Goal: Information Seeking & Learning: Understand process/instructions

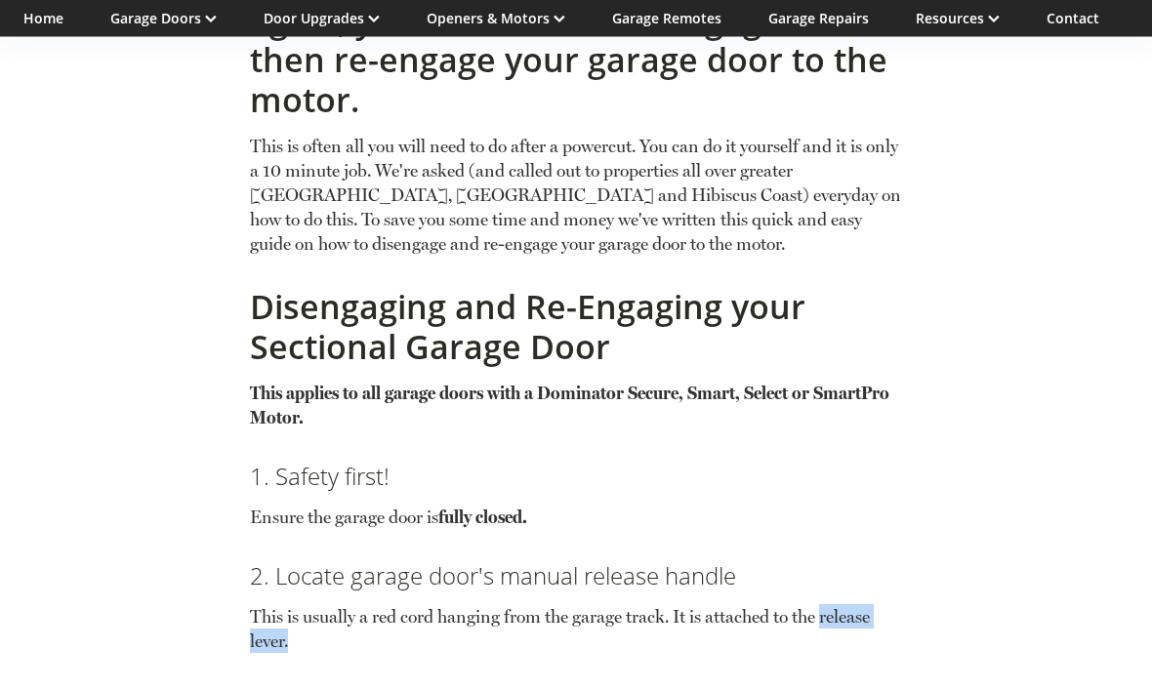
scroll to position [1363, 0]
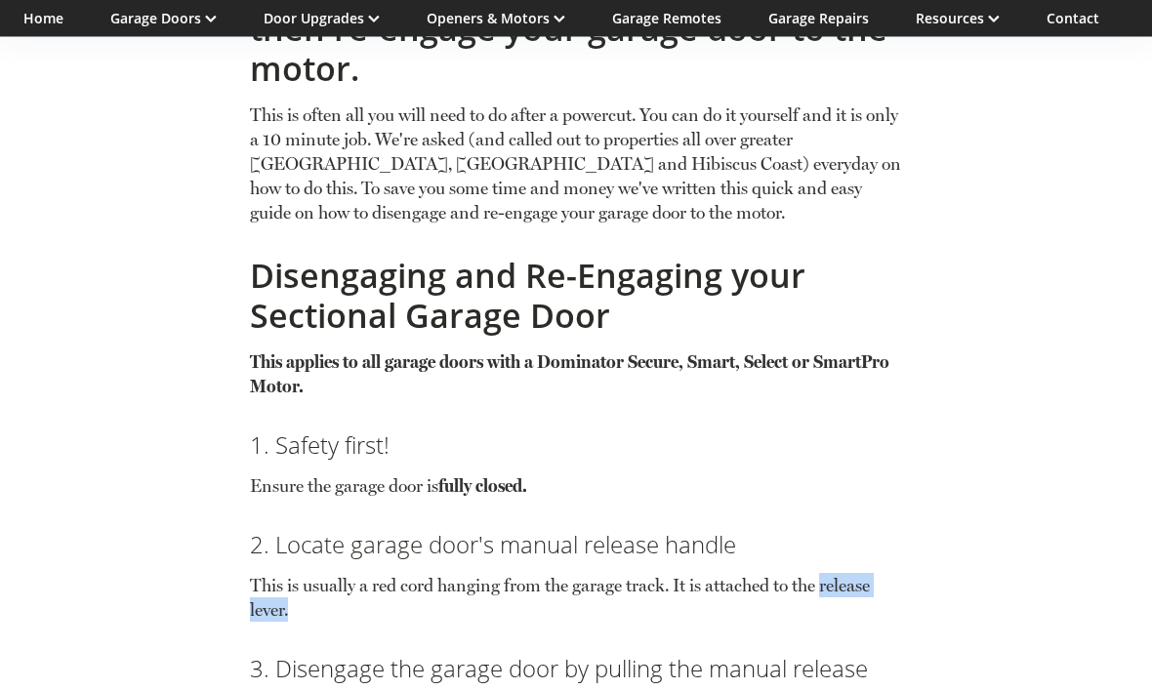
click at [1049, 539] on div "Resetting Your Dominator Garage Door Motor August 7, 2024 Had a powercut recent…" at bounding box center [576, 555] width 957 height 3049
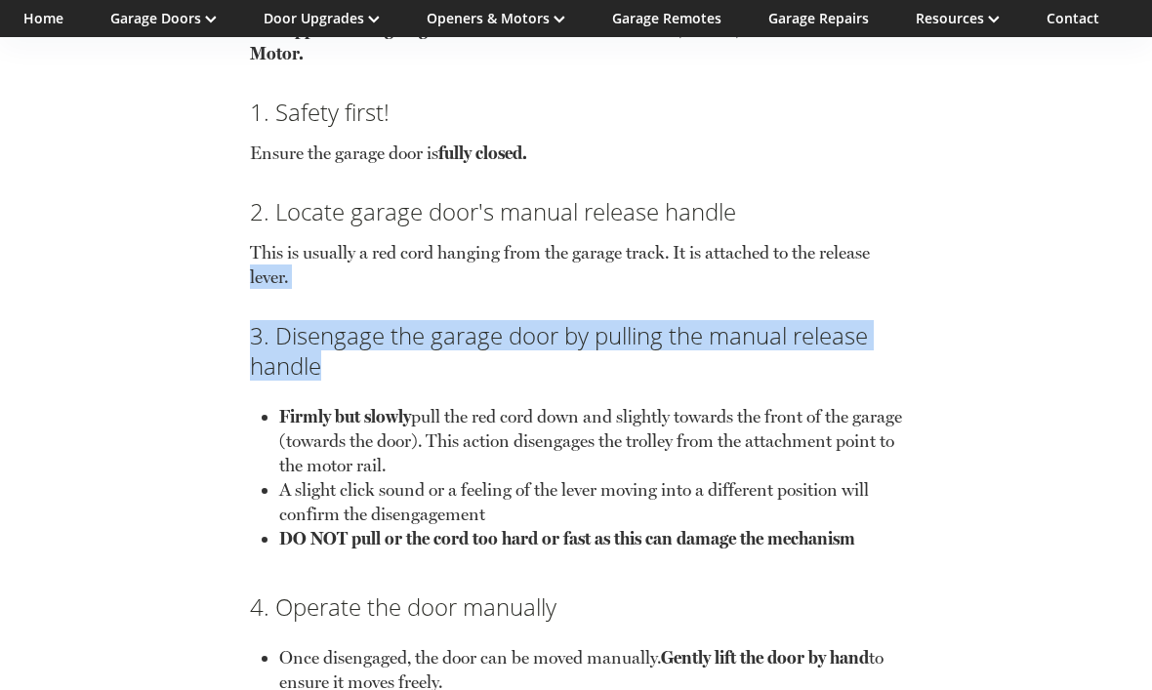
scroll to position [1733, 0]
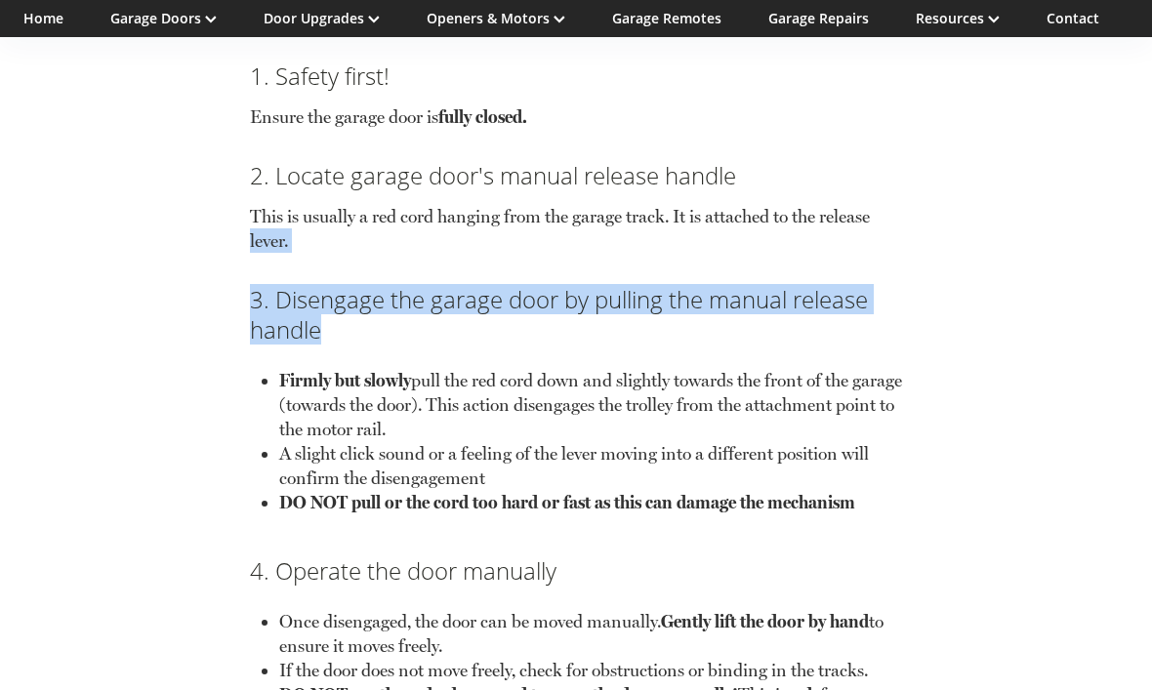
click at [940, 640] on div "Resetting Your Dominator Garage Door Motor August 7, 2024 Had a powercut recent…" at bounding box center [576, 185] width 957 height 3049
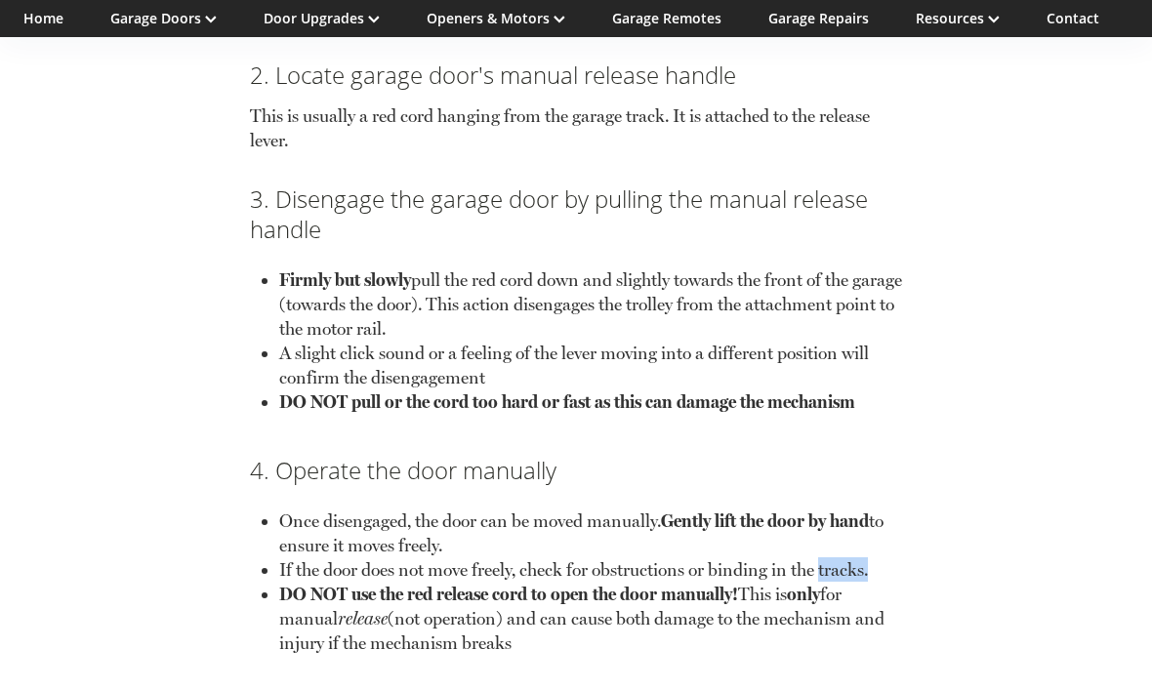
scroll to position [1839, 0]
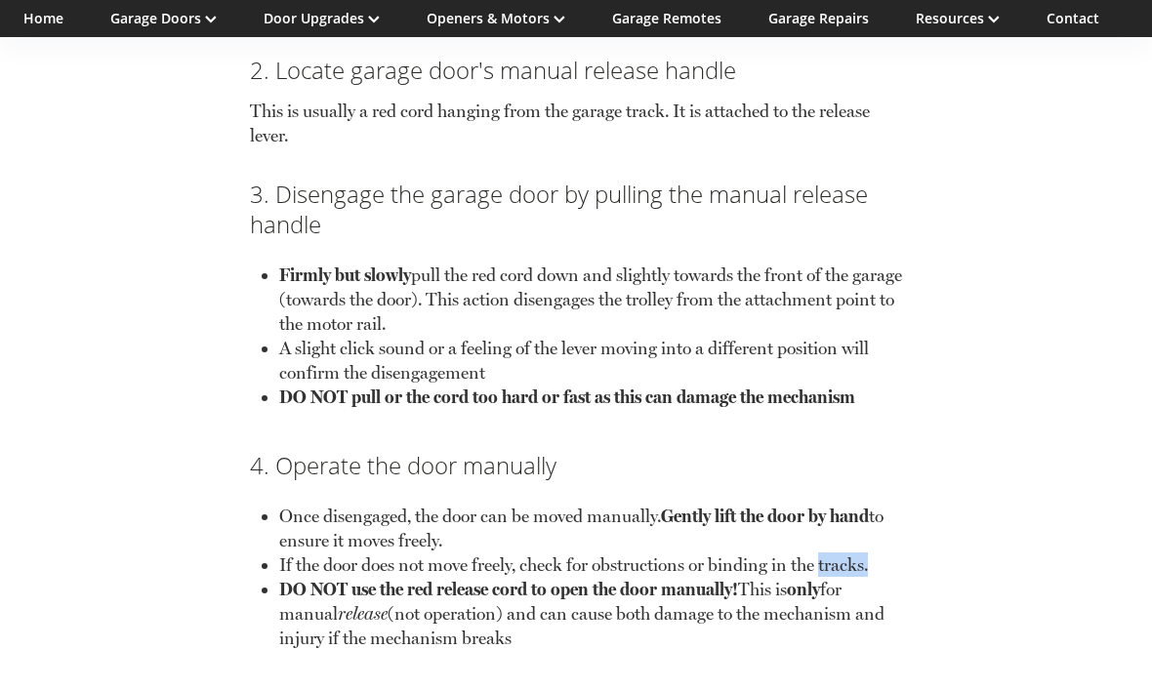
click at [949, 668] on div "Resetting Your Dominator Garage Door Motor August 7, 2024 Had a powercut recent…" at bounding box center [576, 80] width 957 height 3049
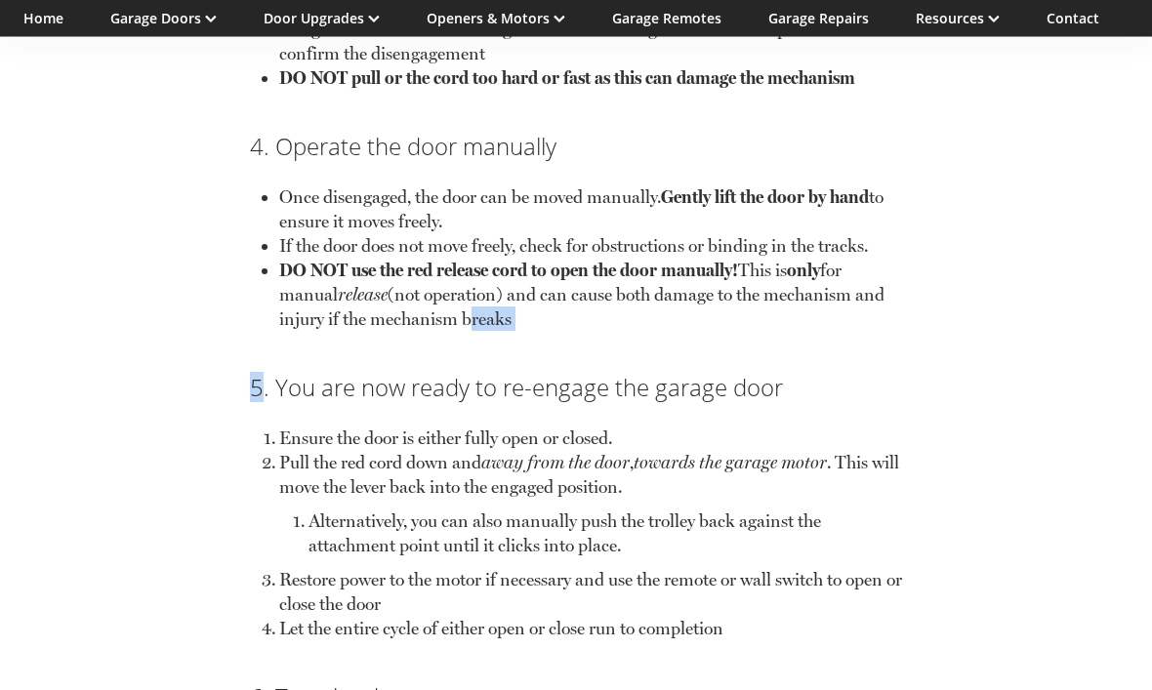
scroll to position [2152, 0]
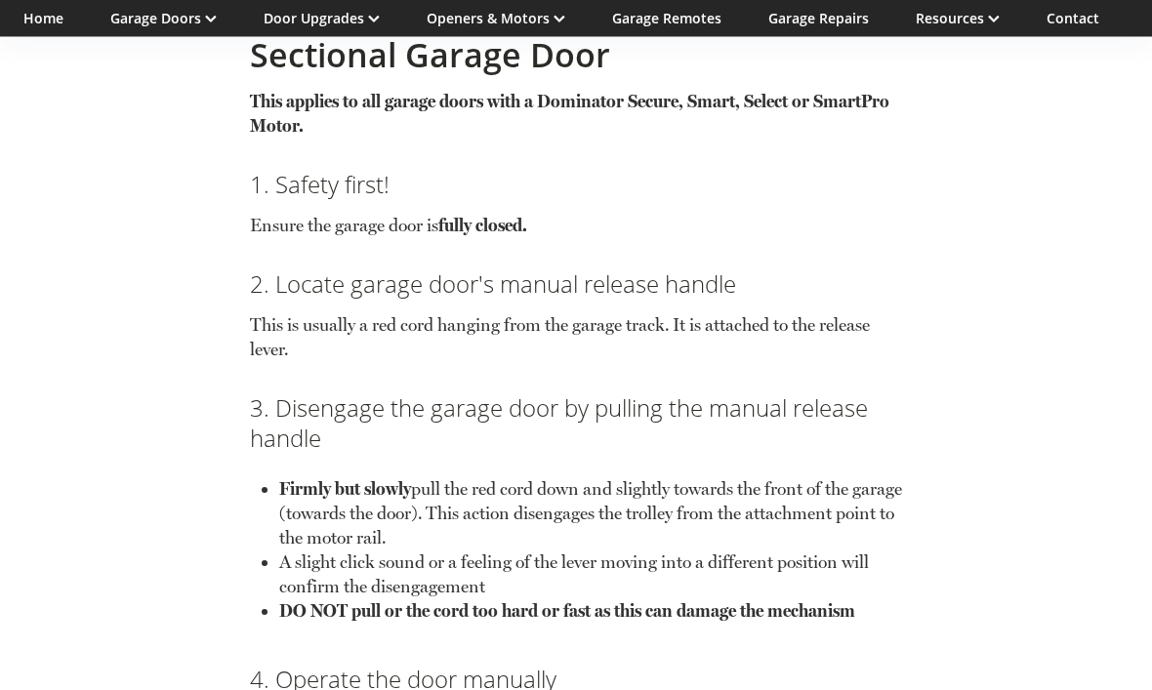
scroll to position [1634, 0]
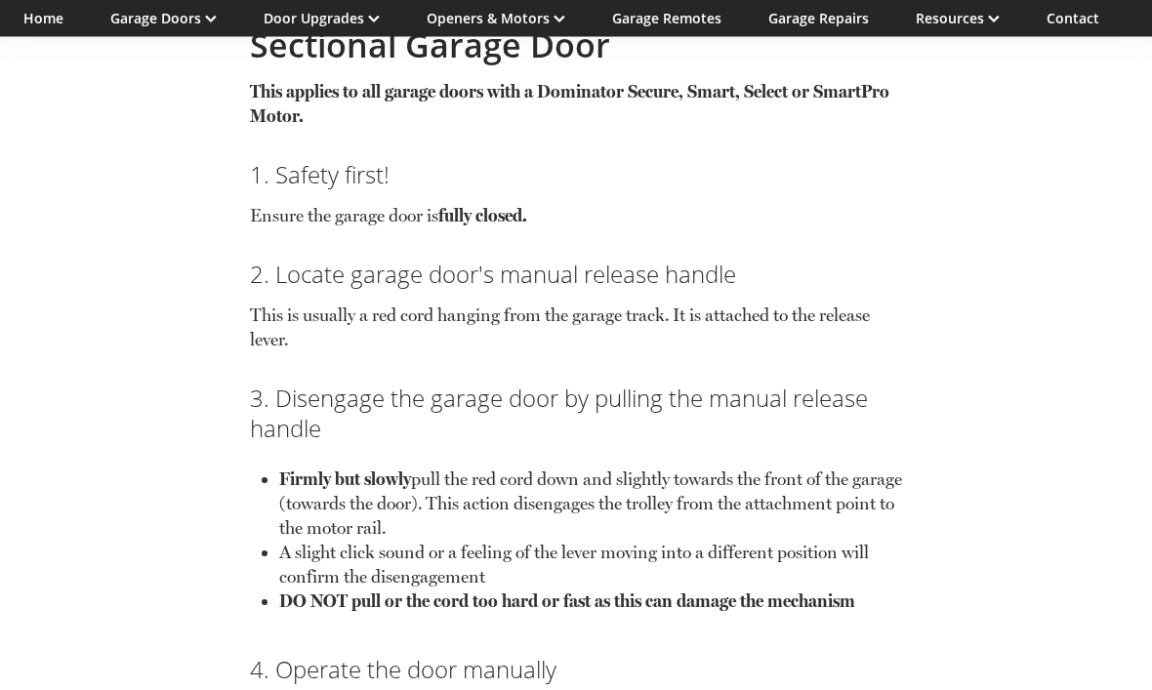
click at [4, 270] on div "*** All All Choosing Your Garage All Choosing Your Garage TAGS" at bounding box center [576, 188] width 1152 height 3242
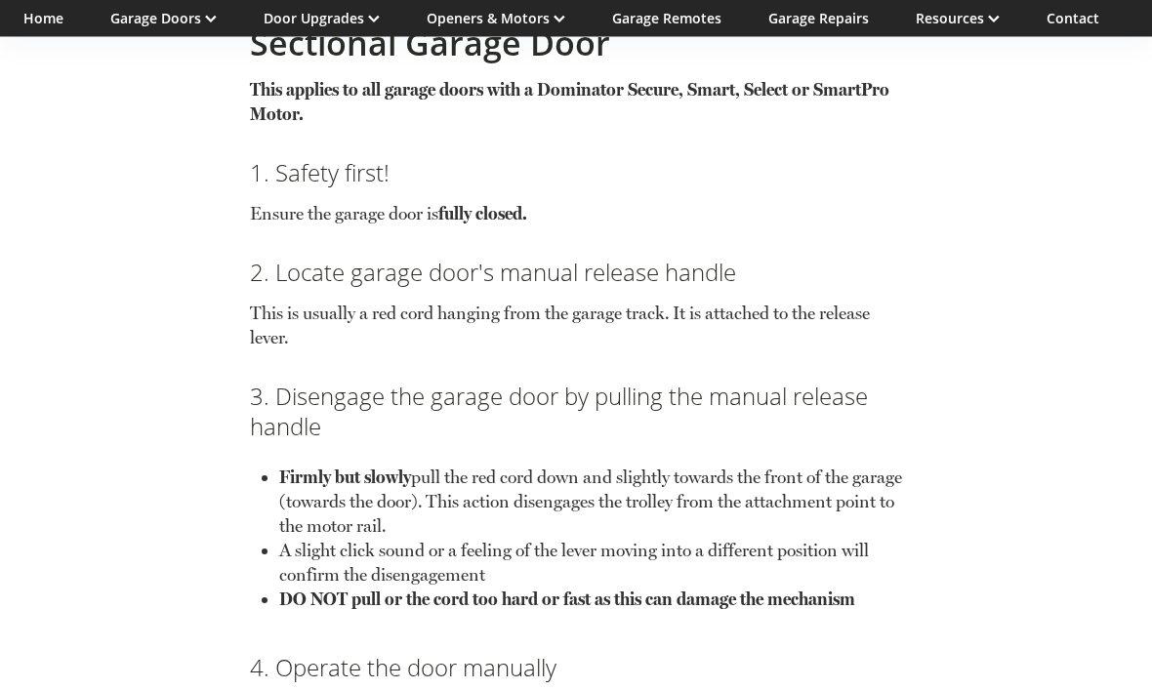
scroll to position [1637, 0]
click at [665, 652] on h3 "4. Operate the door manually" at bounding box center [576, 667] width 652 height 30
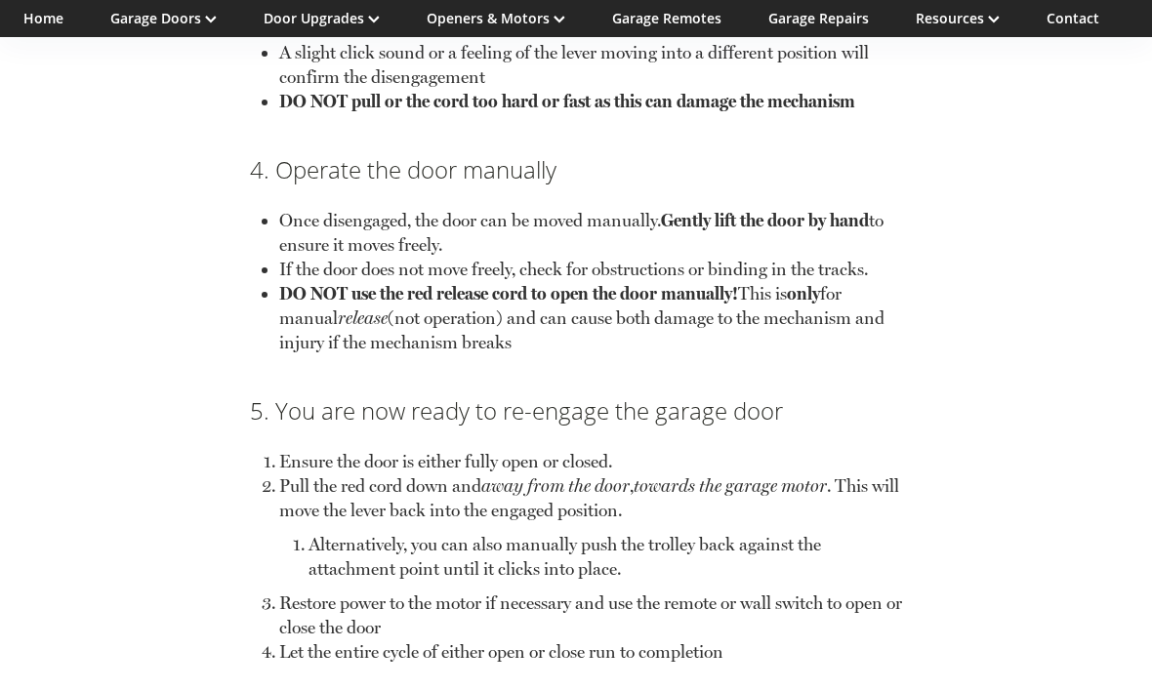
scroll to position [2136, 0]
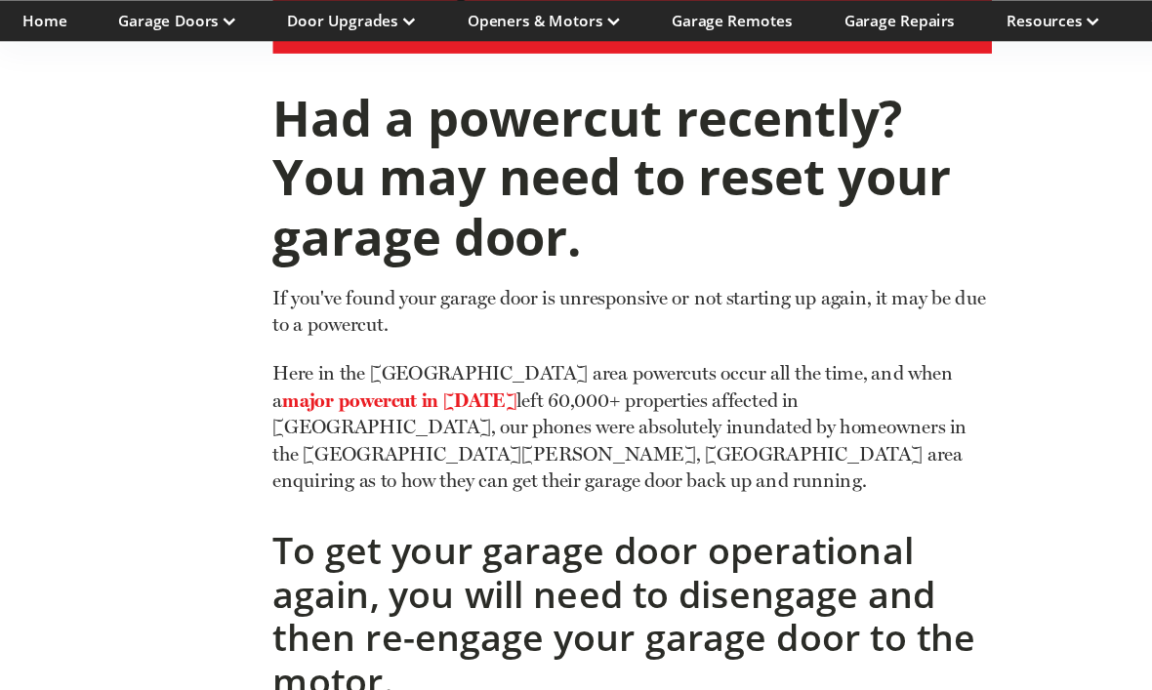
scroll to position [790, 0]
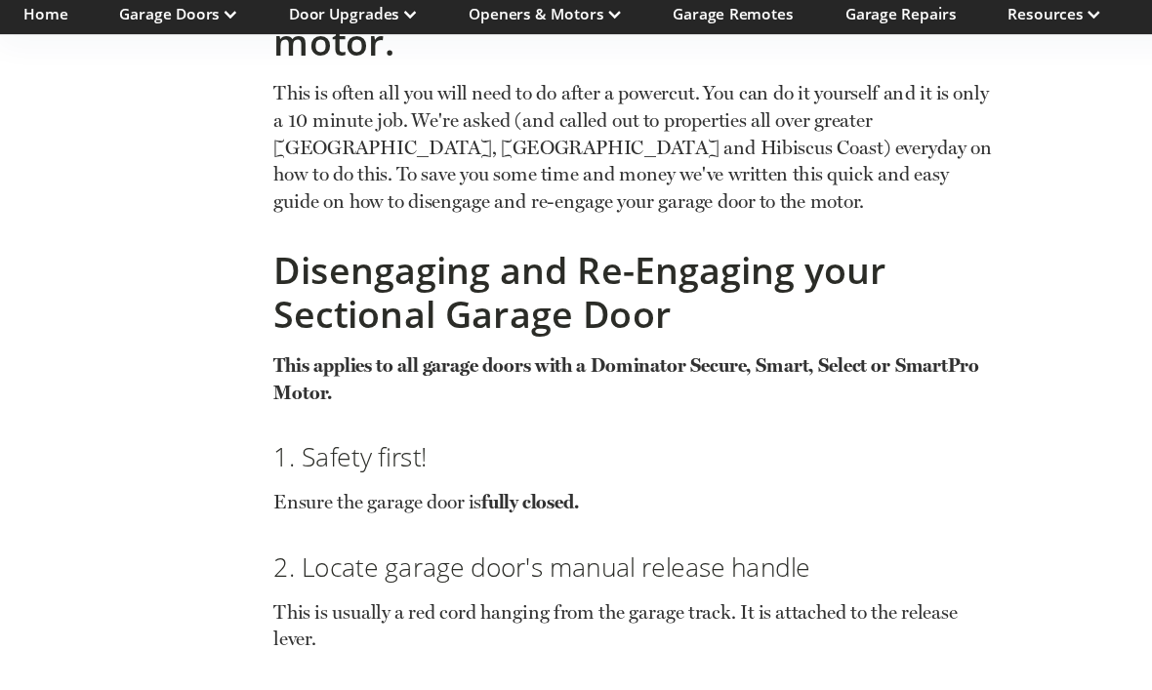
scroll to position [1390, 0]
click at [946, 401] on div "Resetting Your Dominator Garage Door Motor August 7, 2024 Had a powercut recent…" at bounding box center [576, 529] width 957 height 3049
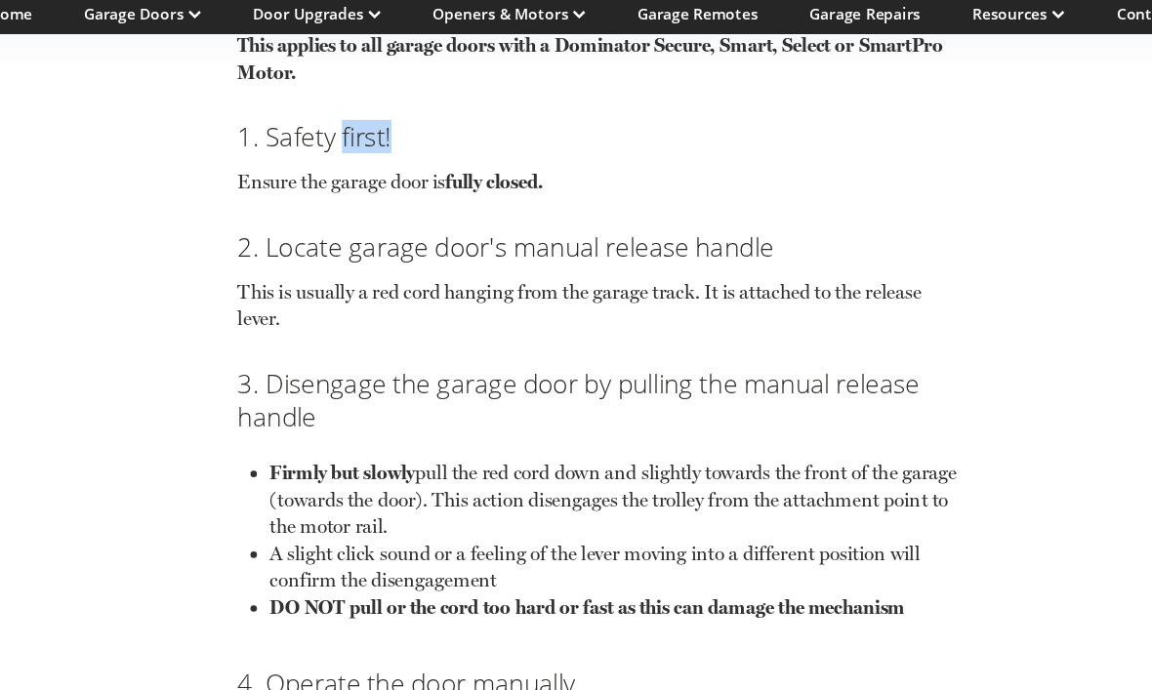
scroll to position [1680, 0]
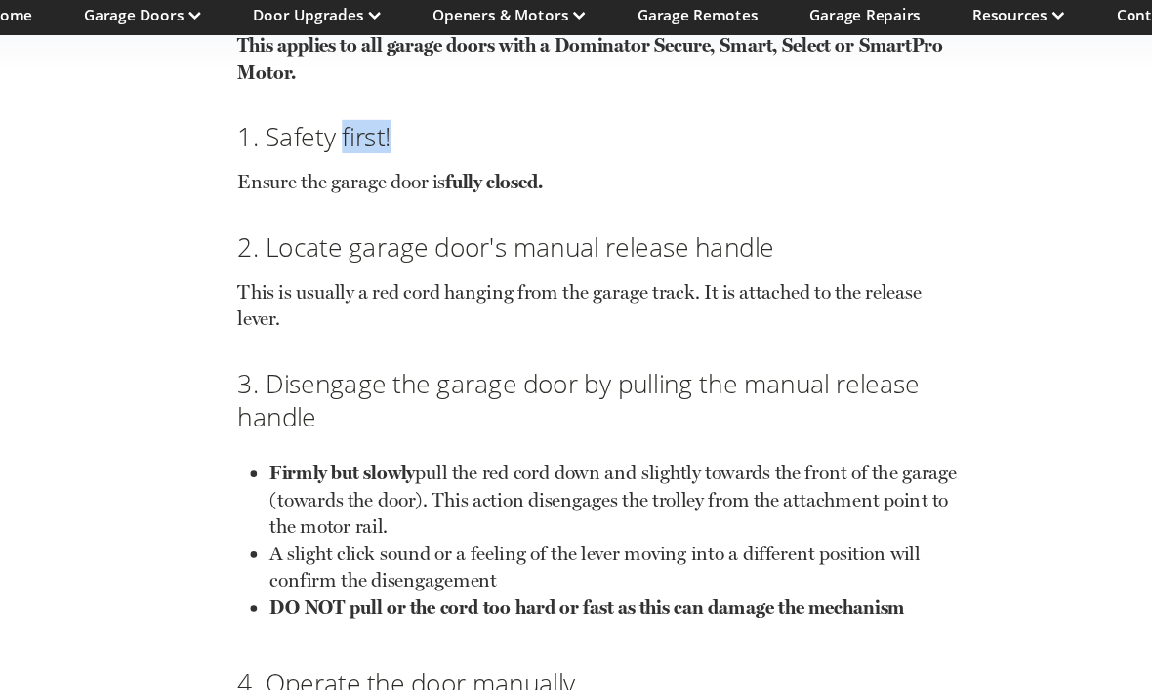
click at [845, 495] on p "A slight click sound or a feeling of the lever moving into a different position…" at bounding box center [590, 519] width 623 height 49
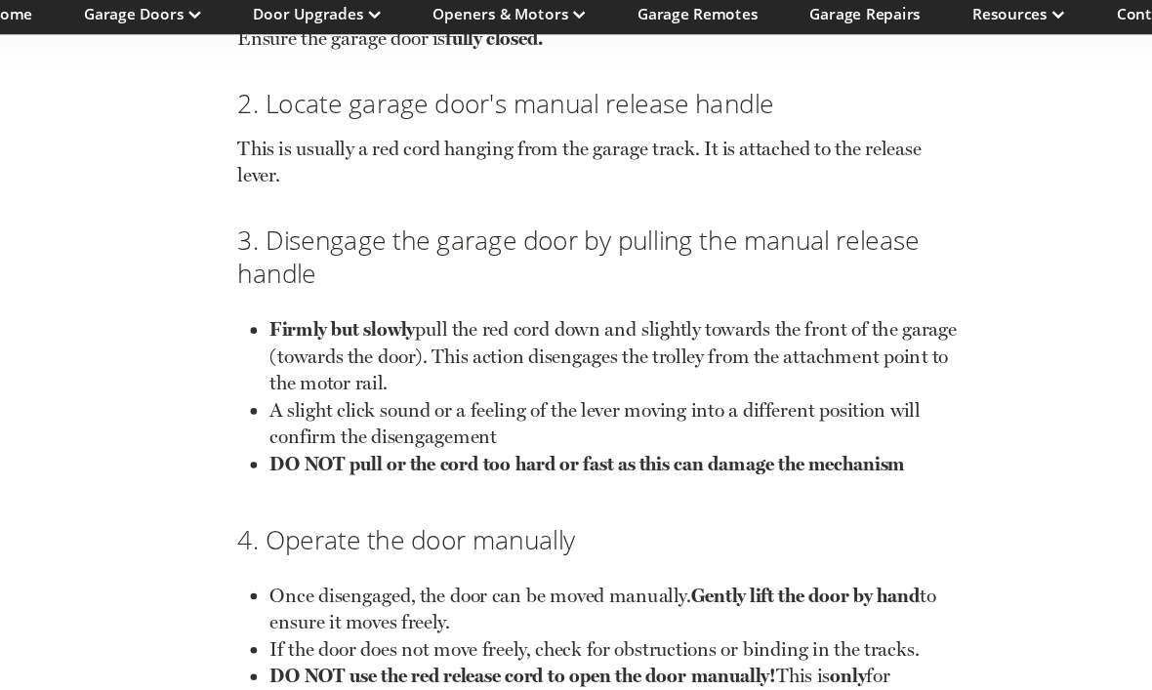
scroll to position [1809, 0]
click at [879, 520] on div "Had a powercut recently? You may need to reset your garage door. If you've foun…" at bounding box center [576, 75] width 684 height 2743
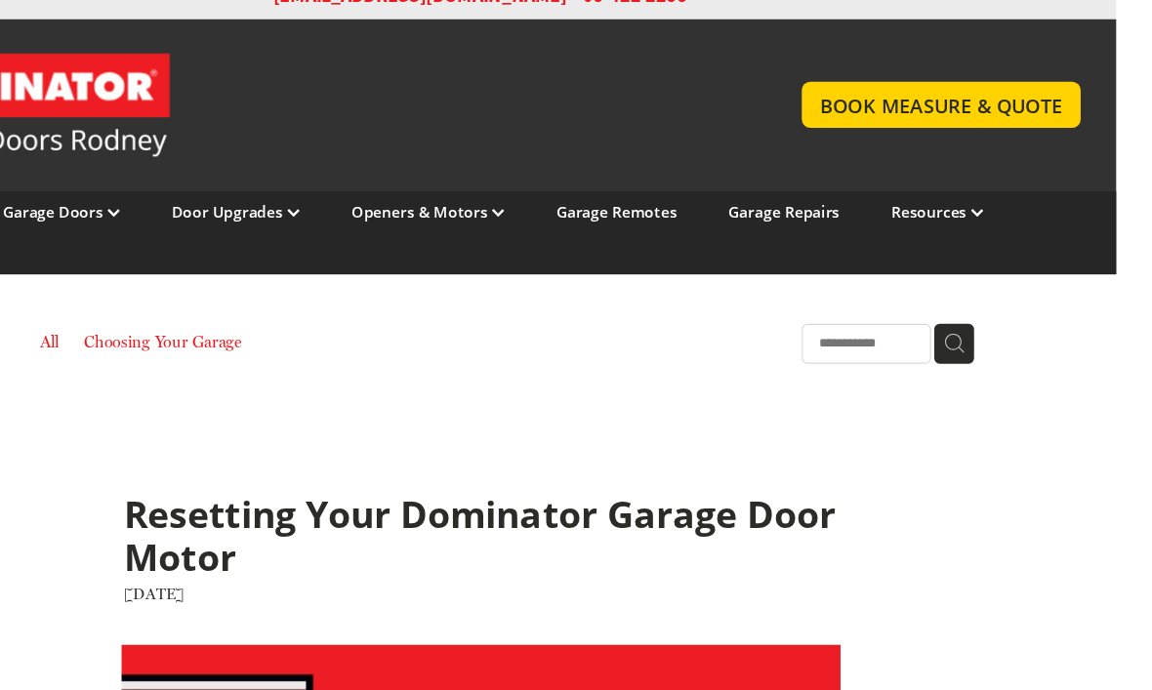
scroll to position [0, 0]
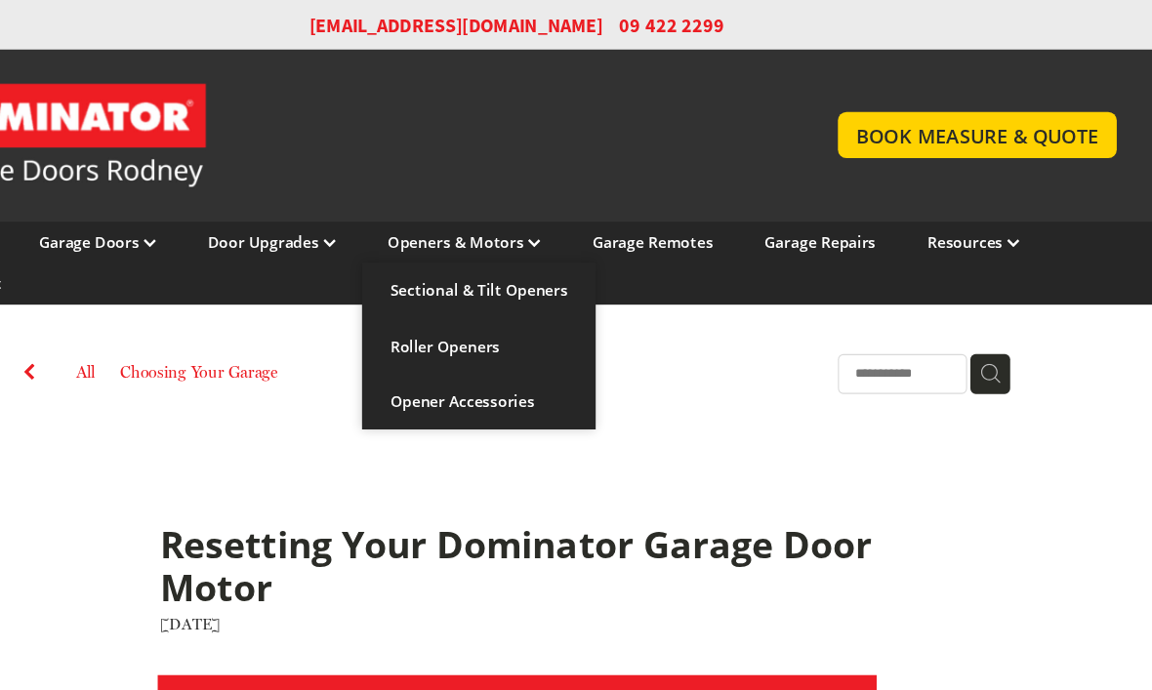
click at [445, 265] on link "Sectional & Tilt Openers" at bounding box center [542, 263] width 212 height 51
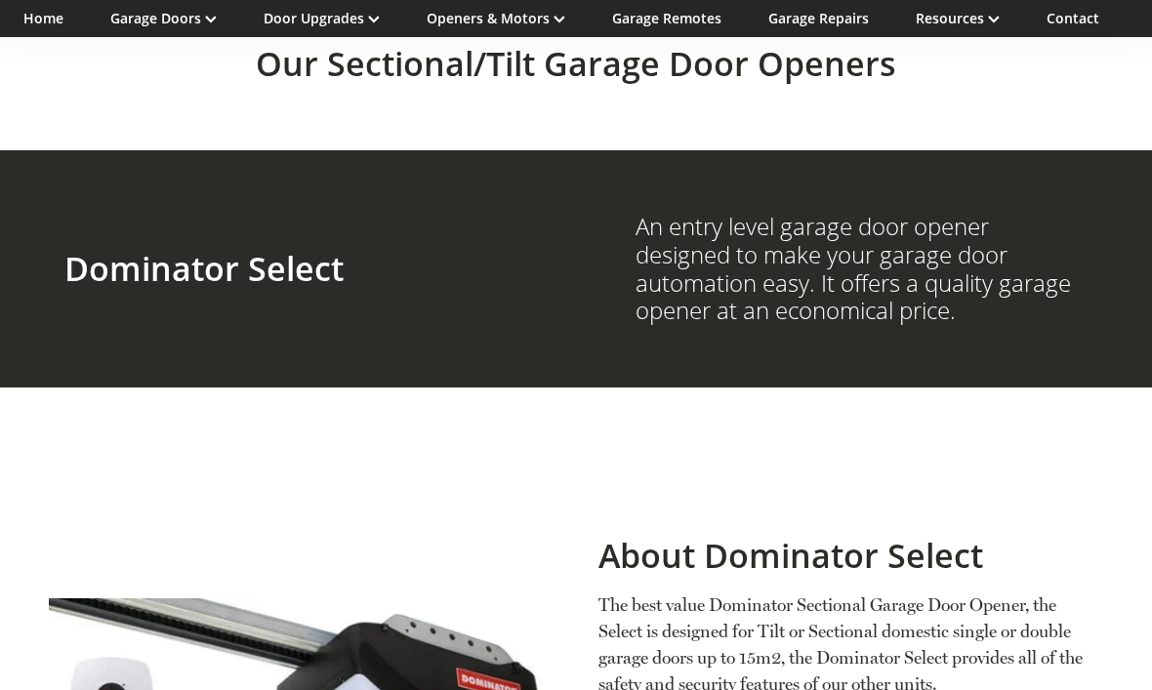
scroll to position [1210, 0]
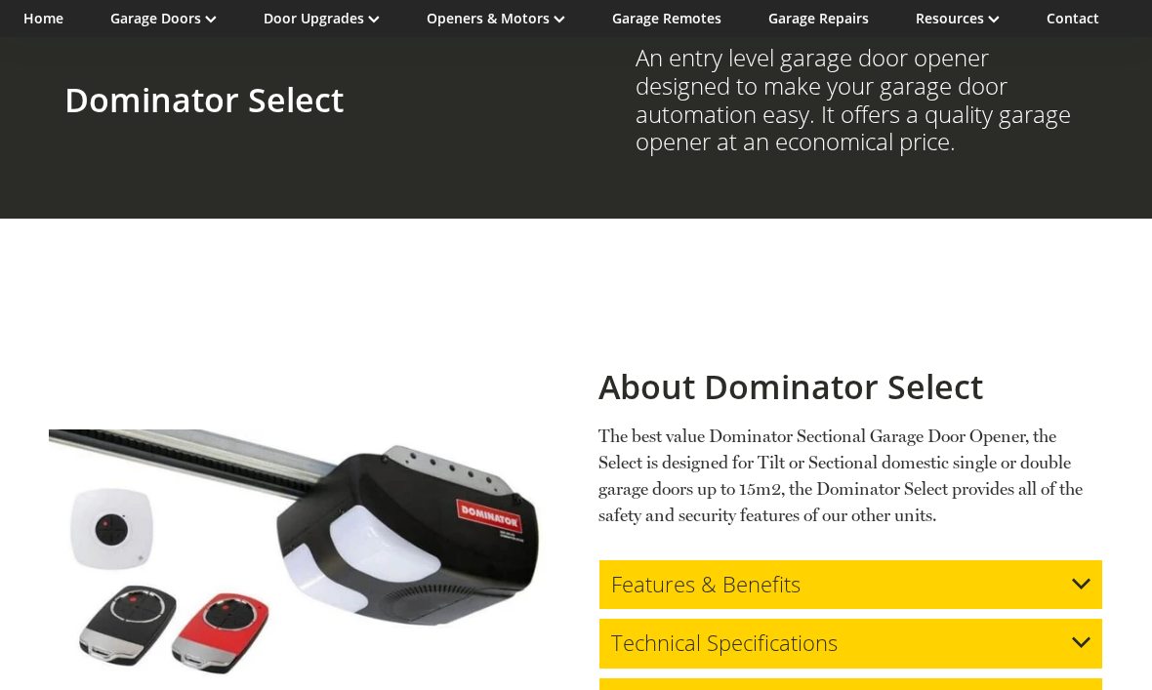
scroll to position [1377, 0]
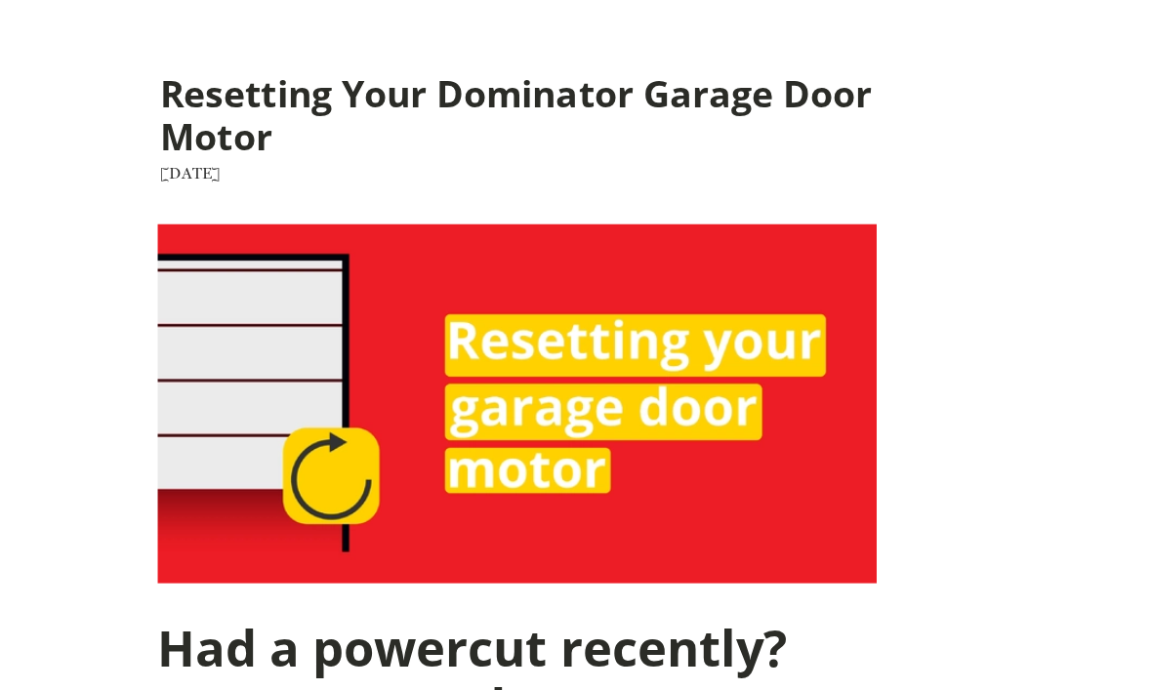
scroll to position [420, 0]
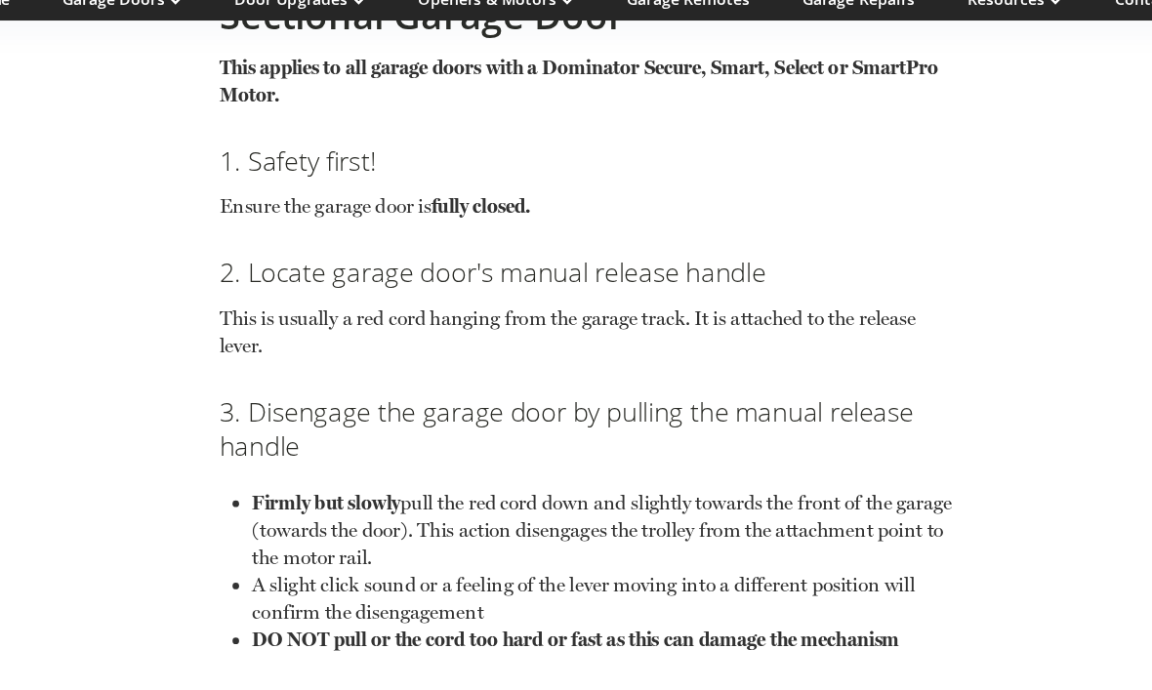
scroll to position [1648, 0]
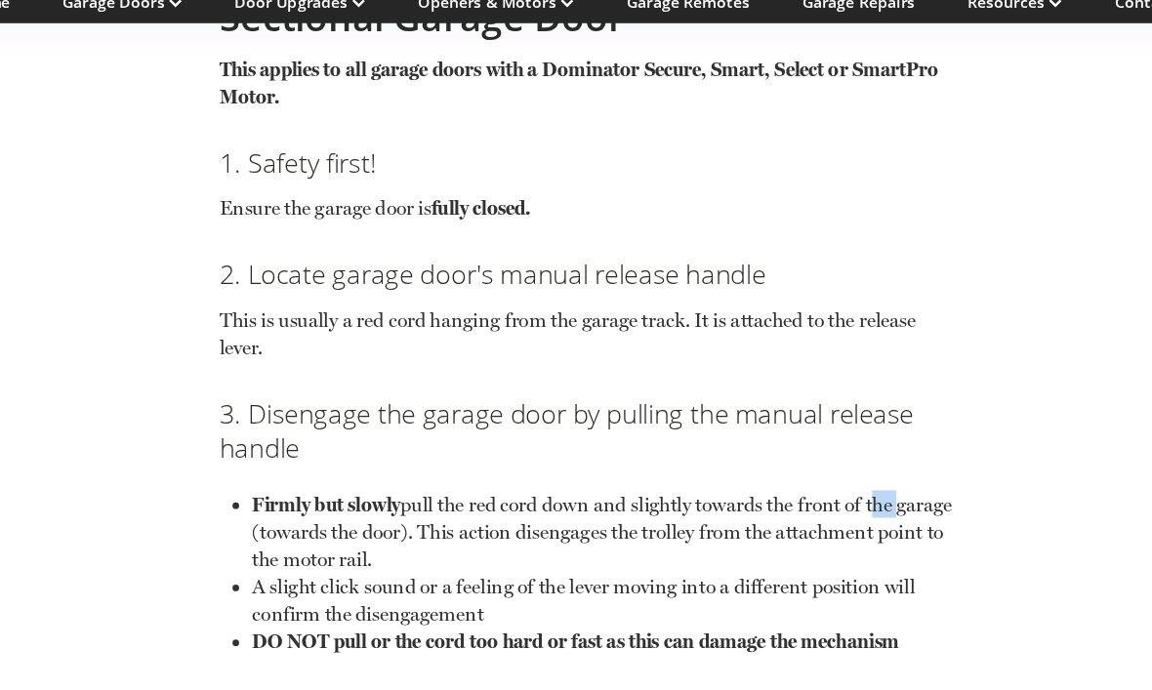
click at [861, 438] on div "Had a powercut recently? You may need to reset your garage door. If you've foun…" at bounding box center [576, 236] width 684 height 2743
click at [852, 456] on div "Had a powercut recently? You may need to reset your garage door. If you've foun…" at bounding box center [576, 236] width 684 height 2743
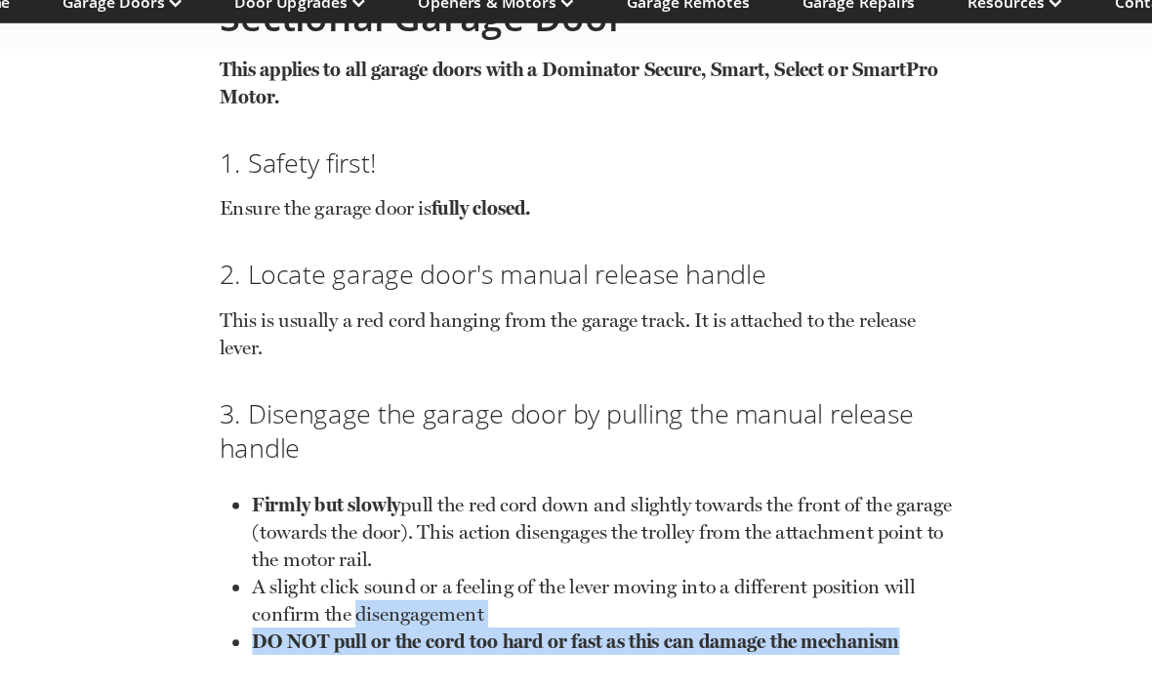
click at [836, 526] on p "A slight click sound or a feeling of the lever moving into a different position…" at bounding box center [590, 550] width 623 height 49
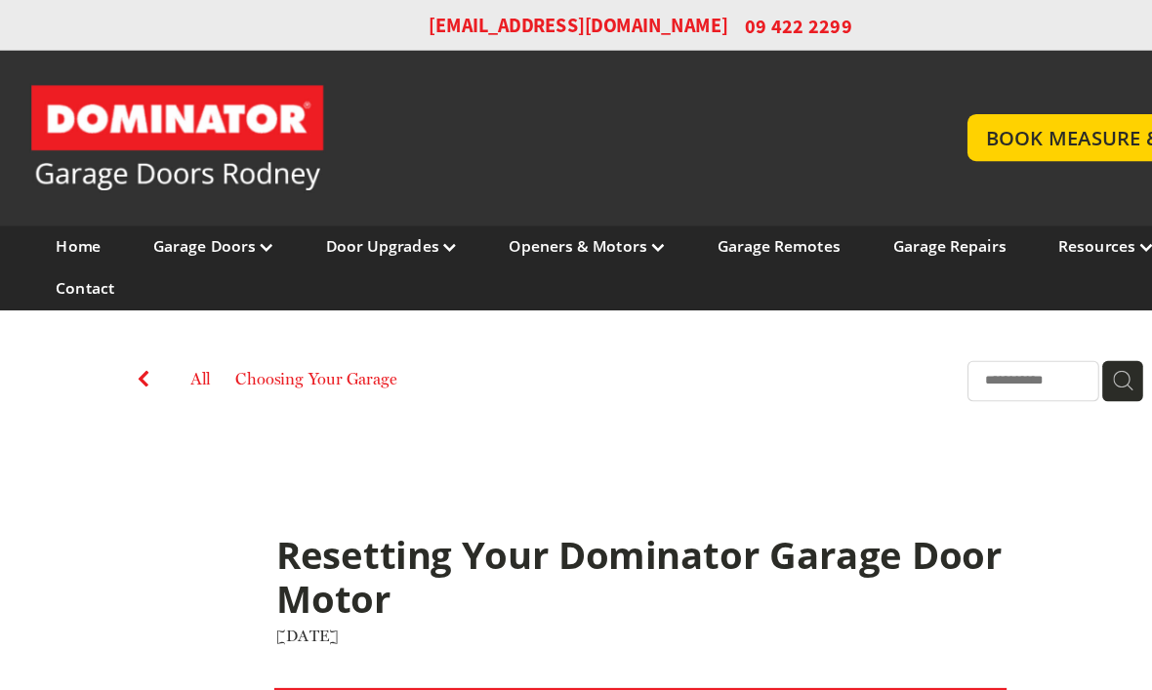
scroll to position [0, 0]
